Goal: Task Accomplishment & Management: Manage account settings

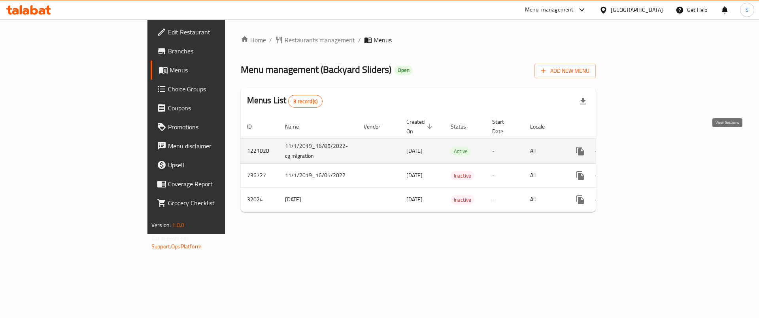
click at [647, 142] on link "enhanced table" at bounding box center [637, 151] width 19 height 19
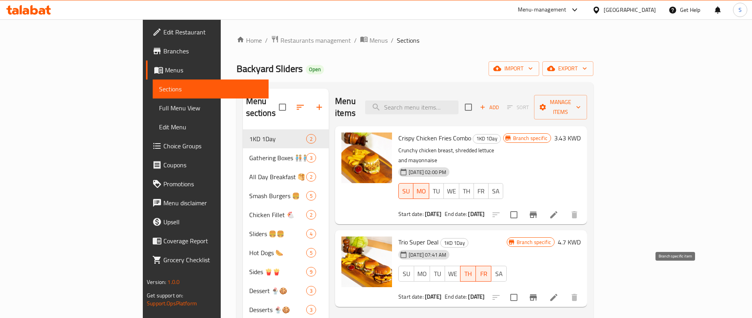
click at [537, 294] on icon "Branch-specific-item" at bounding box center [532, 297] width 7 height 6
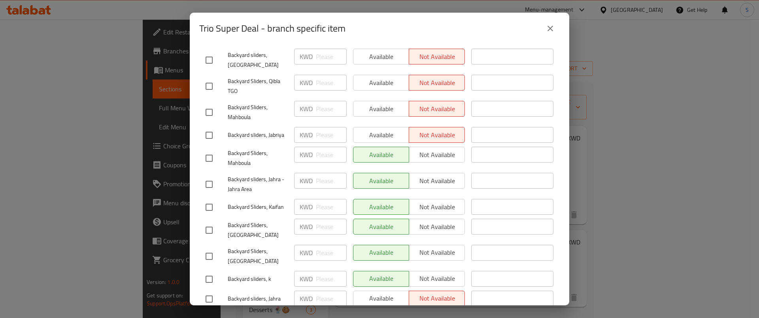
scroll to position [211, 0]
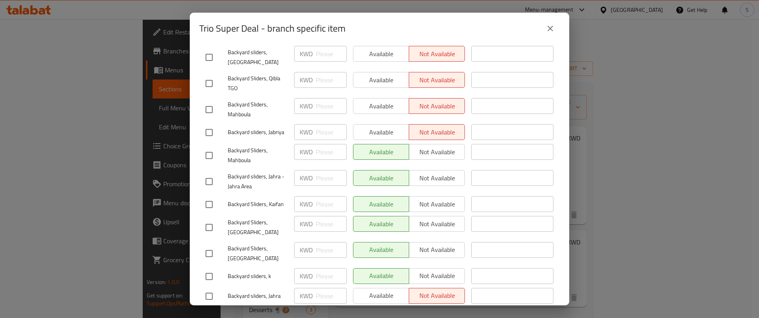
click at [384, 288] on div "Available Not available" at bounding box center [409, 296] width 112 height 16
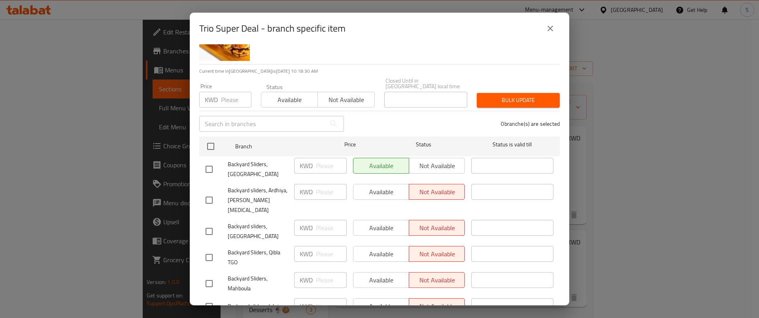
scroll to position [0, 0]
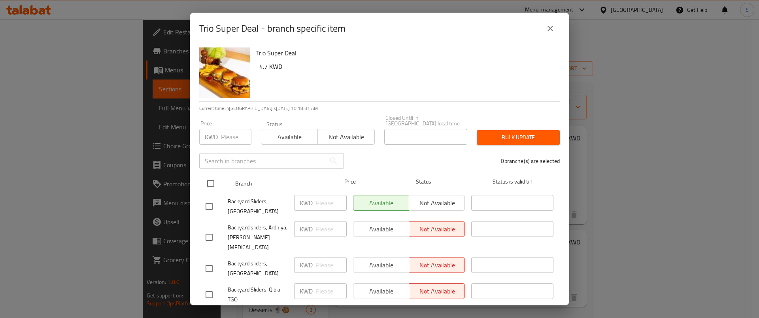
click at [209, 175] on input "checkbox" at bounding box center [210, 183] width 17 height 17
checkbox input "true"
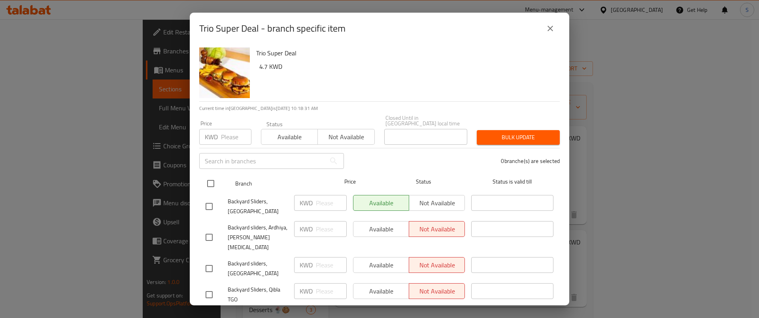
checkbox input "true"
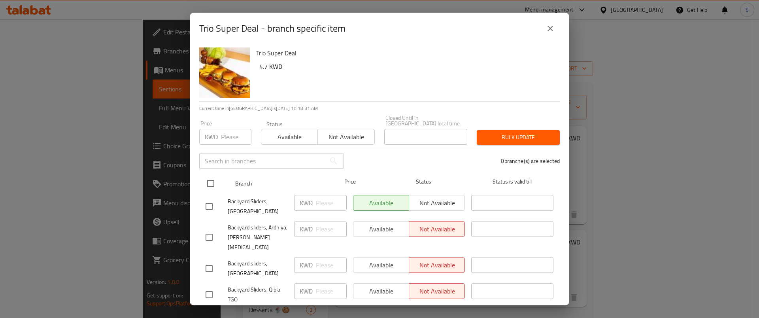
checkbox input "true"
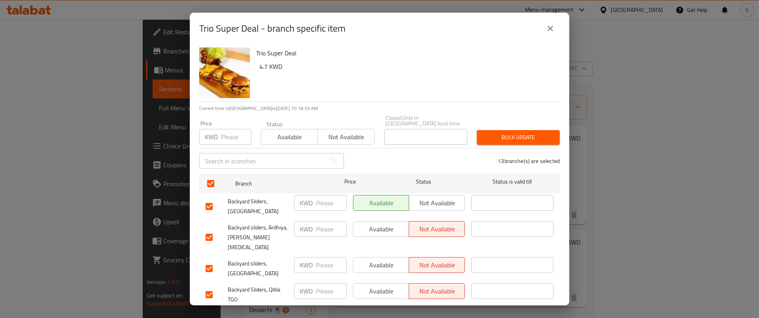
click at [287, 132] on span "Available" at bounding box center [290, 136] width 50 height 11
click at [512, 132] on span "Bulk update" at bounding box center [518, 137] width 70 height 10
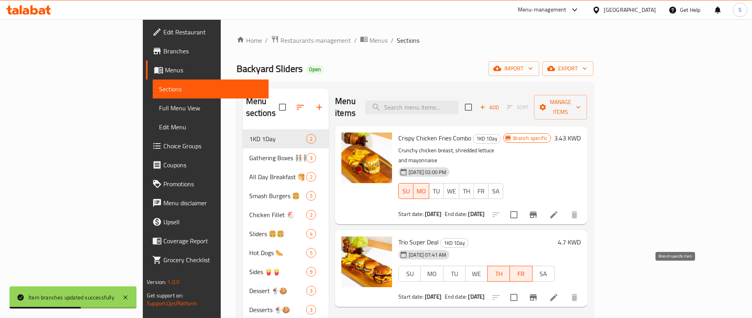
click at [543, 288] on button "Branch-specific-item" at bounding box center [533, 297] width 19 height 19
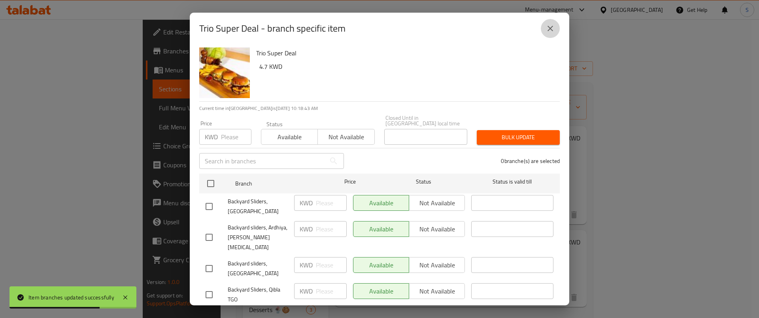
click at [550, 28] on icon "close" at bounding box center [551, 29] width 6 height 6
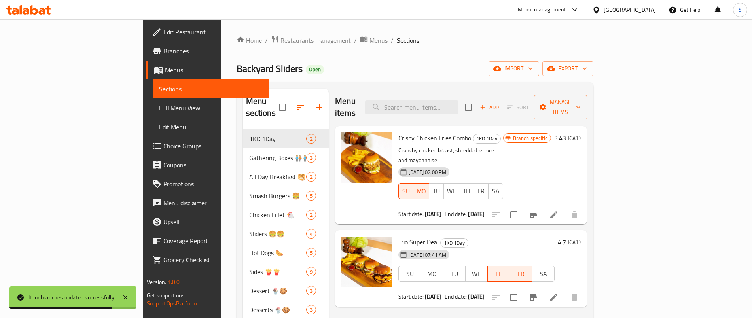
click at [550, 28] on div "Home / Restaurants management / Menus / Sections Backyard Sliders Open import e…" at bounding box center [415, 223] width 388 height 409
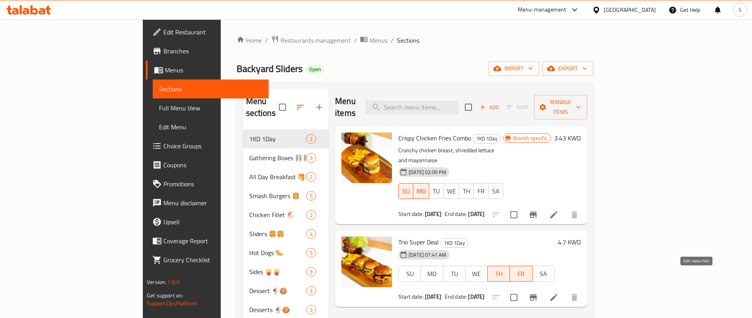
click at [558, 293] on icon at bounding box center [553, 297] width 9 height 9
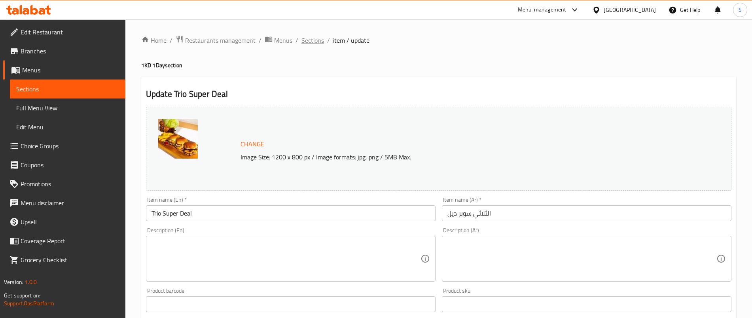
click at [314, 39] on span "Sections" at bounding box center [312, 40] width 23 height 9
